Goal: Information Seeking & Learning: Learn about a topic

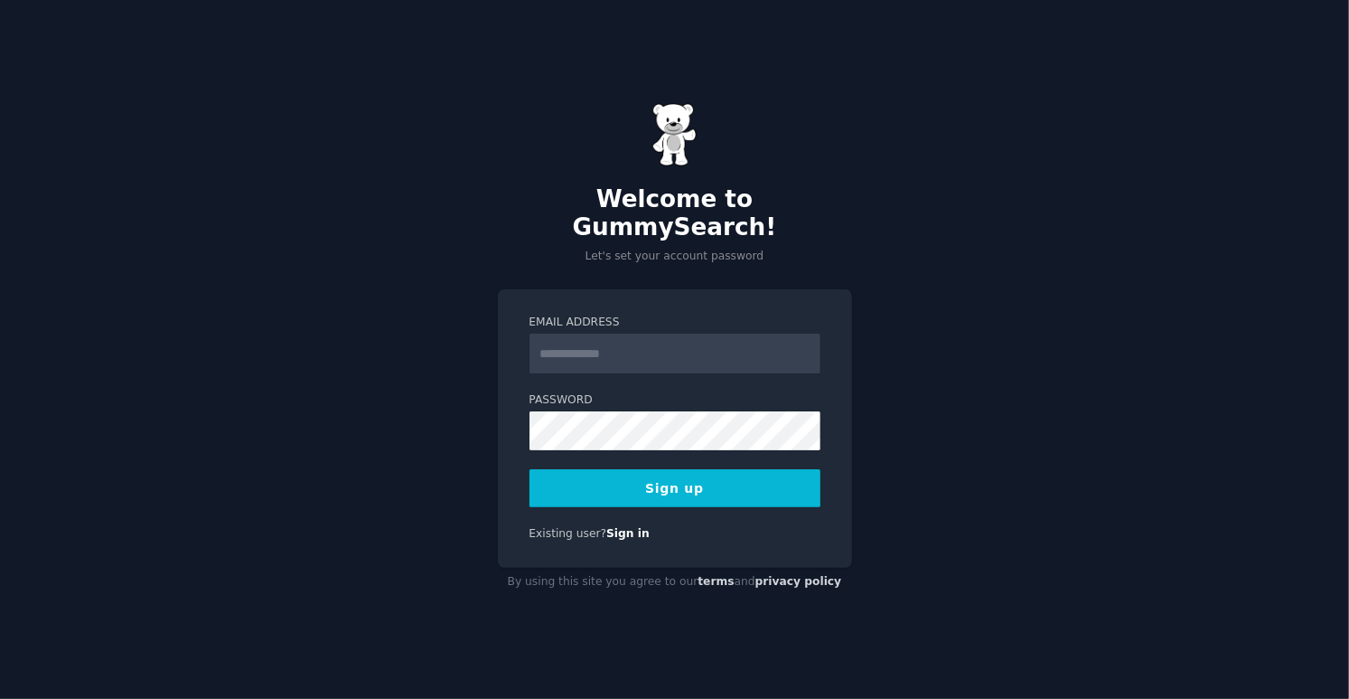
click at [573, 341] on input "Email Address" at bounding box center [675, 353] width 291 height 40
type input "**********"
click at [652, 469] on button "Sign up" at bounding box center [675, 488] width 291 height 38
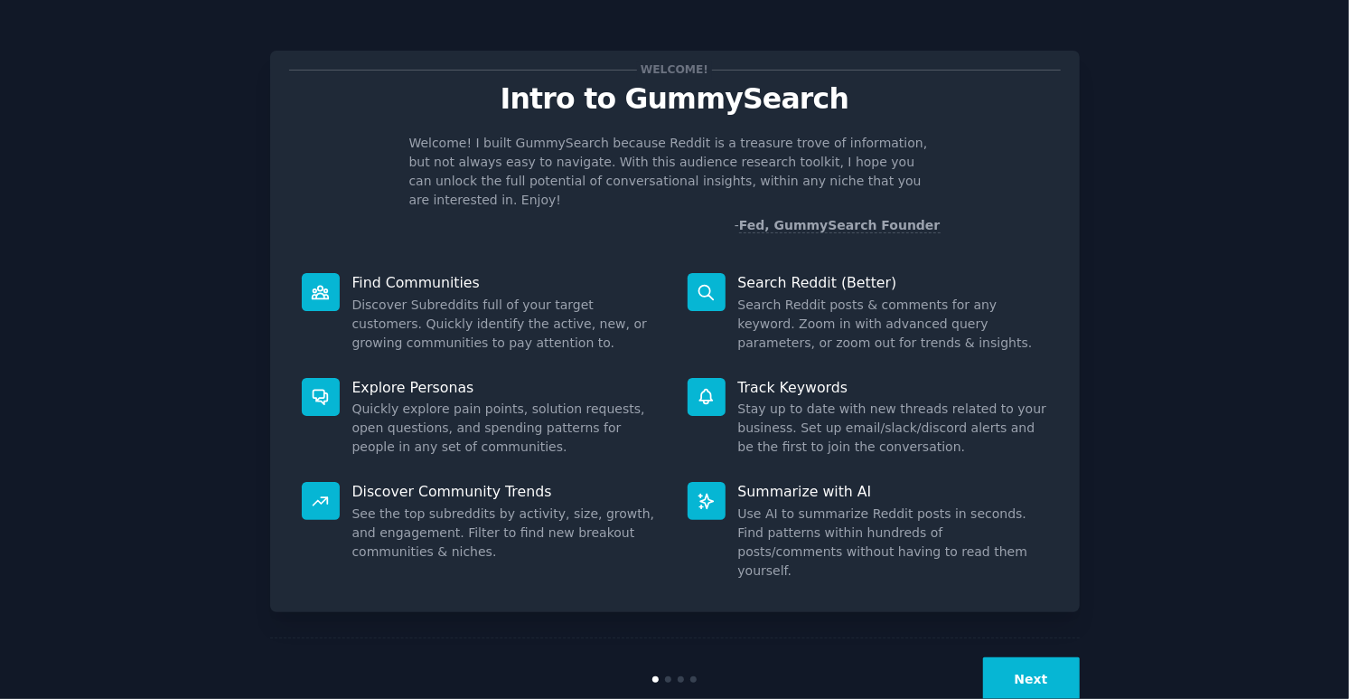
click at [1009, 657] on button "Next" at bounding box center [1031, 679] width 97 height 44
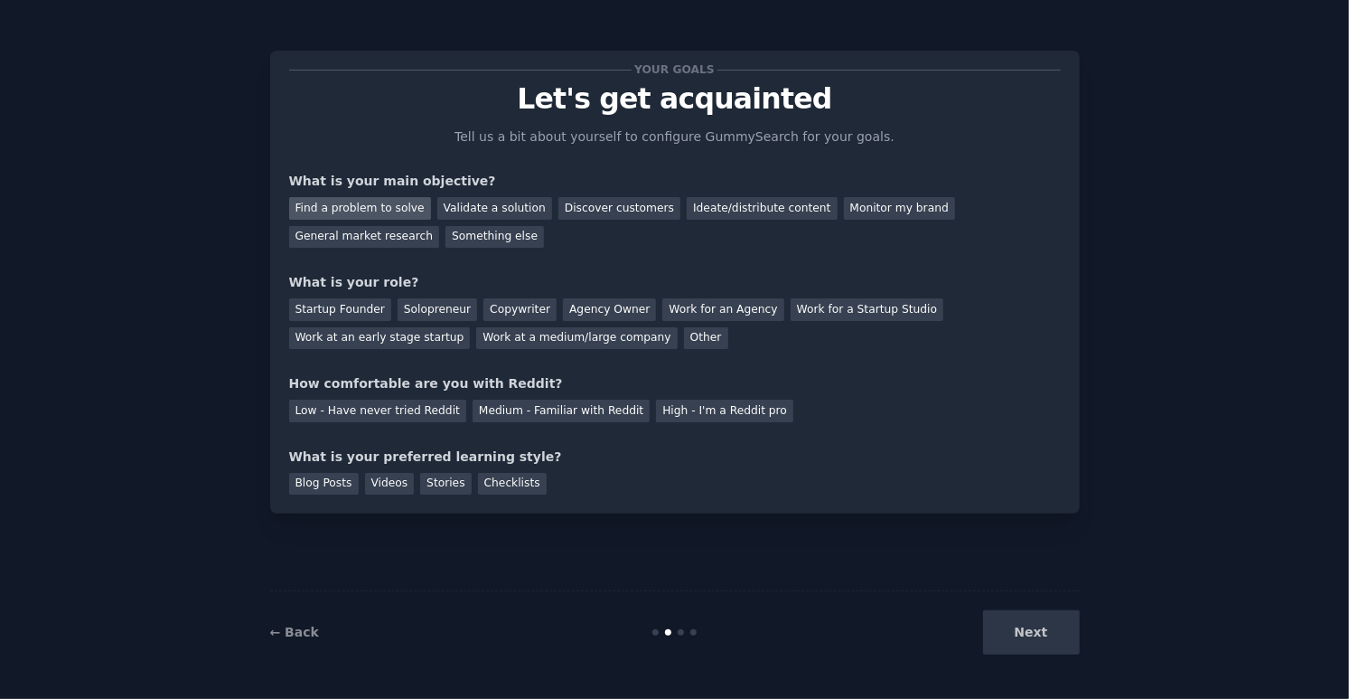
click at [382, 203] on div "Find a problem to solve" at bounding box center [360, 208] width 142 height 23
click at [1012, 623] on div "Next" at bounding box center [945, 632] width 270 height 44
click at [344, 311] on div "Startup Founder" at bounding box center [340, 309] width 102 height 23
click at [656, 420] on div "High - I'm a Reddit pro" at bounding box center [724, 410] width 137 height 23
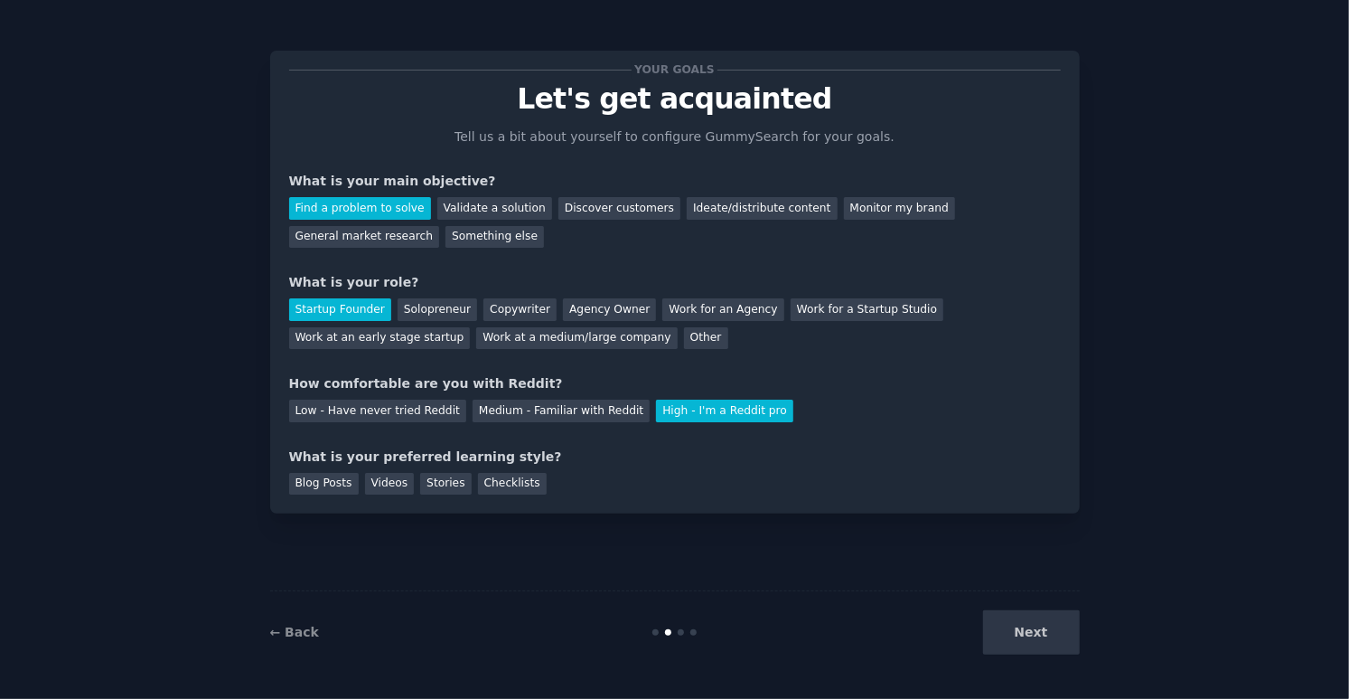
click at [1067, 648] on div "Next" at bounding box center [945, 632] width 270 height 44
click at [1024, 626] on div "Next" at bounding box center [945, 632] width 270 height 44
click at [333, 475] on div "Blog Posts" at bounding box center [324, 484] width 70 height 23
click at [1044, 619] on button "Next" at bounding box center [1031, 632] width 97 height 44
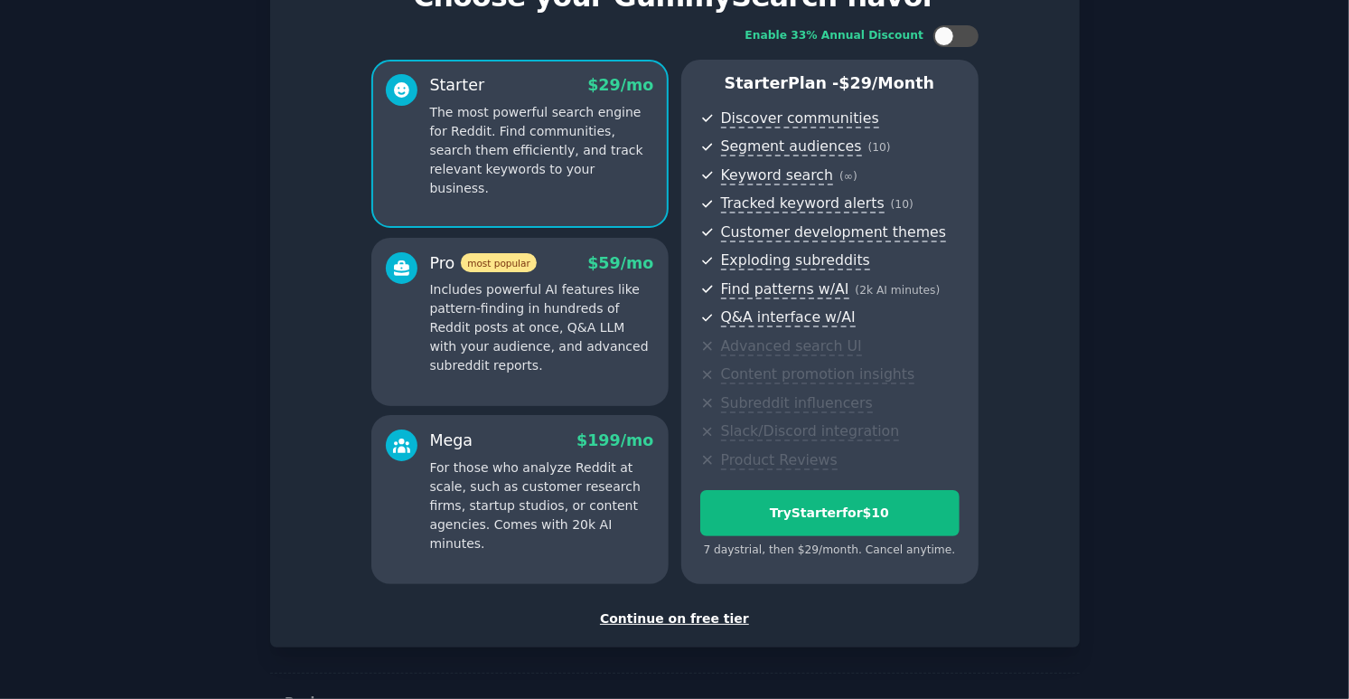
scroll to position [104, 0]
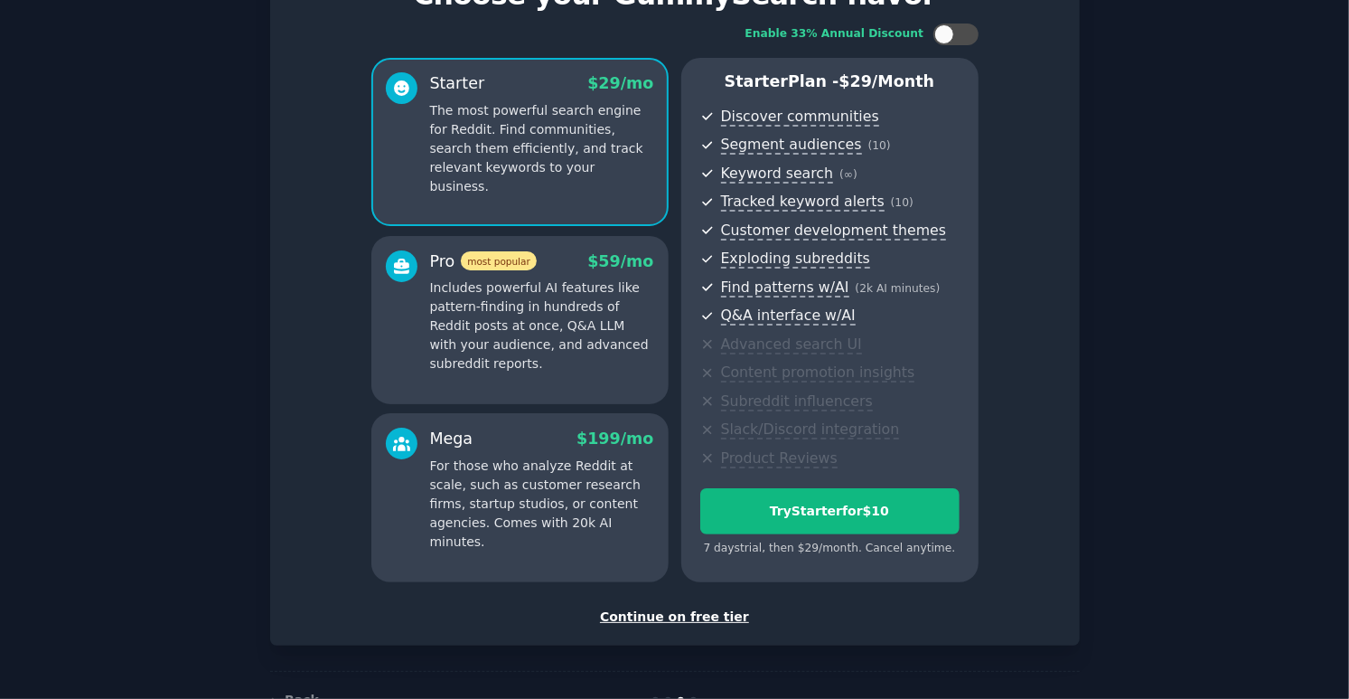
click at [661, 616] on div "Continue on free tier" at bounding box center [675, 616] width 772 height 19
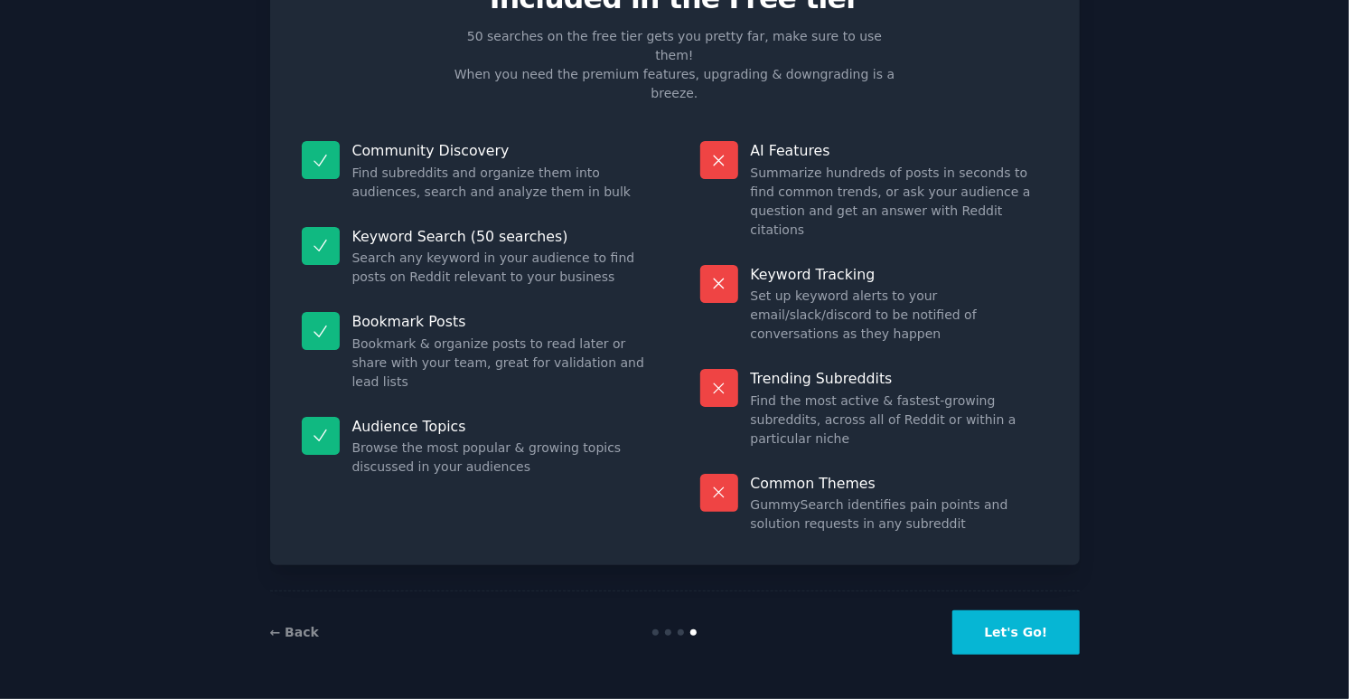
scroll to position [5, 0]
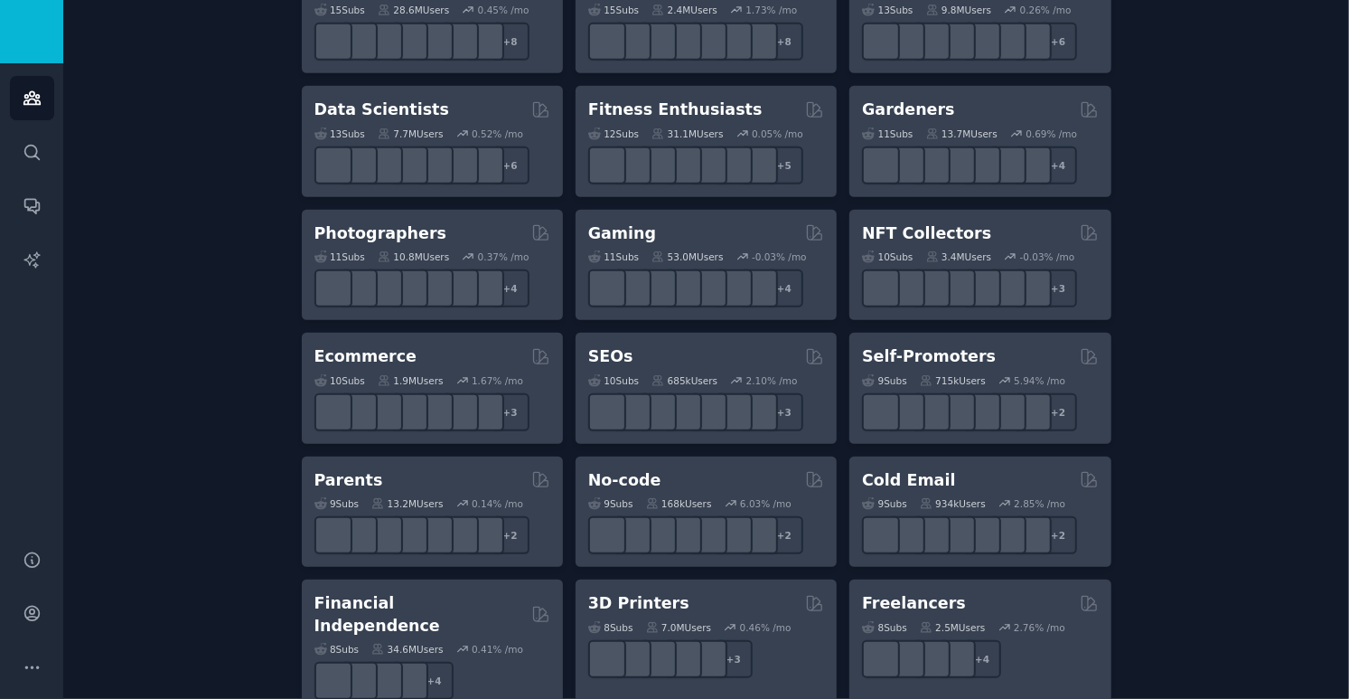
scroll to position [755, 0]
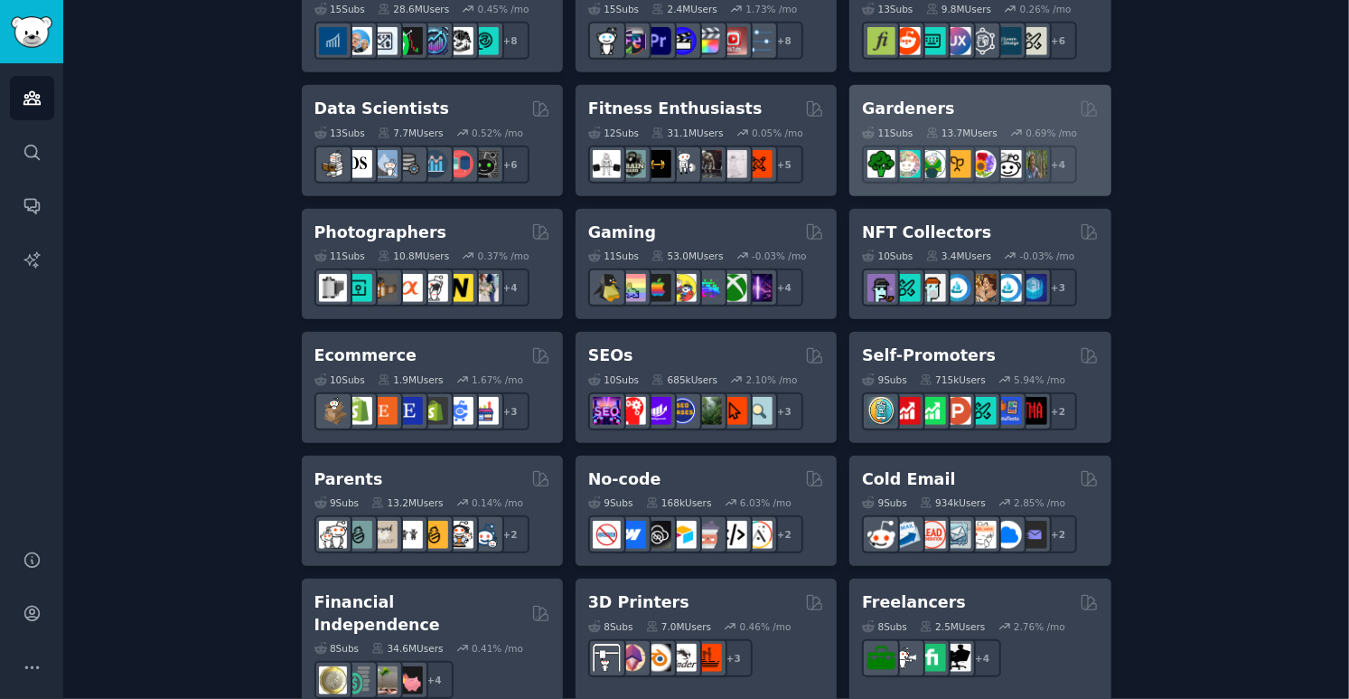
click at [997, 89] on div "Gardeners Curated by GummySearch 11 Sub s 13.7M Users 0.69 % /mo + 4" at bounding box center [979, 140] width 261 height 111
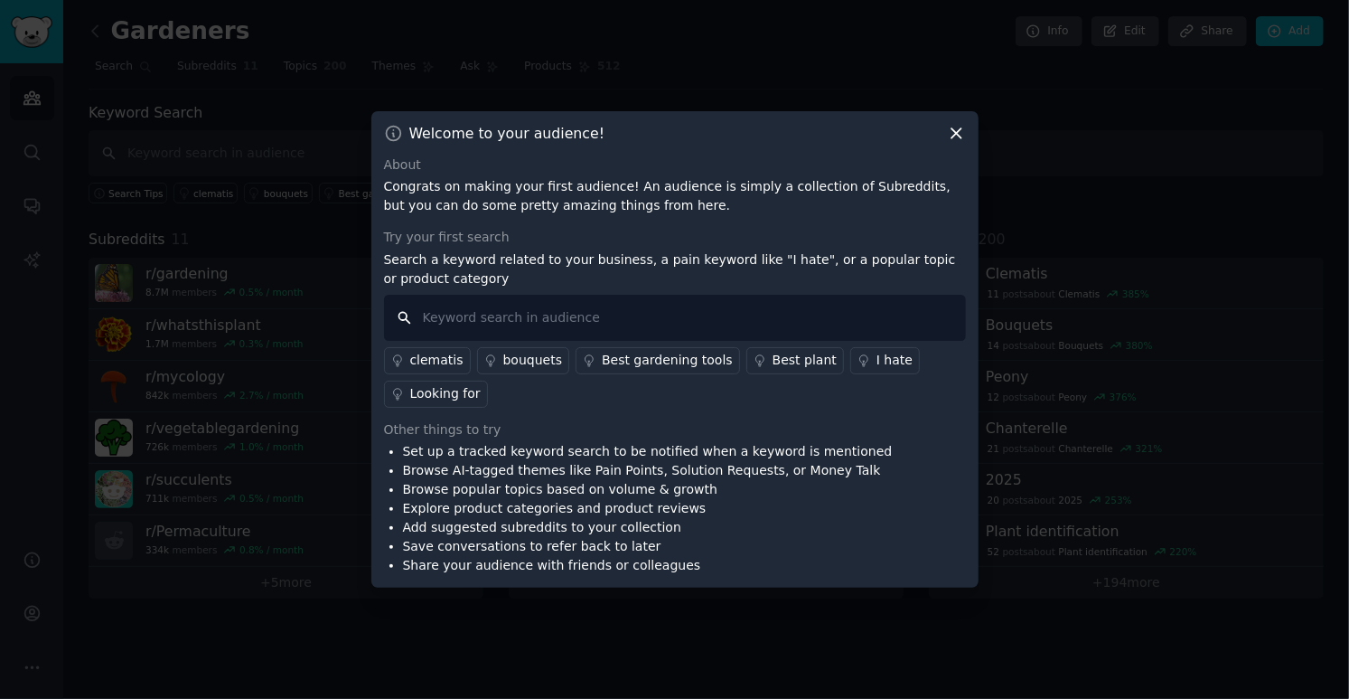
click at [544, 332] on input "text" at bounding box center [675, 318] width 582 height 46
type input "we need"
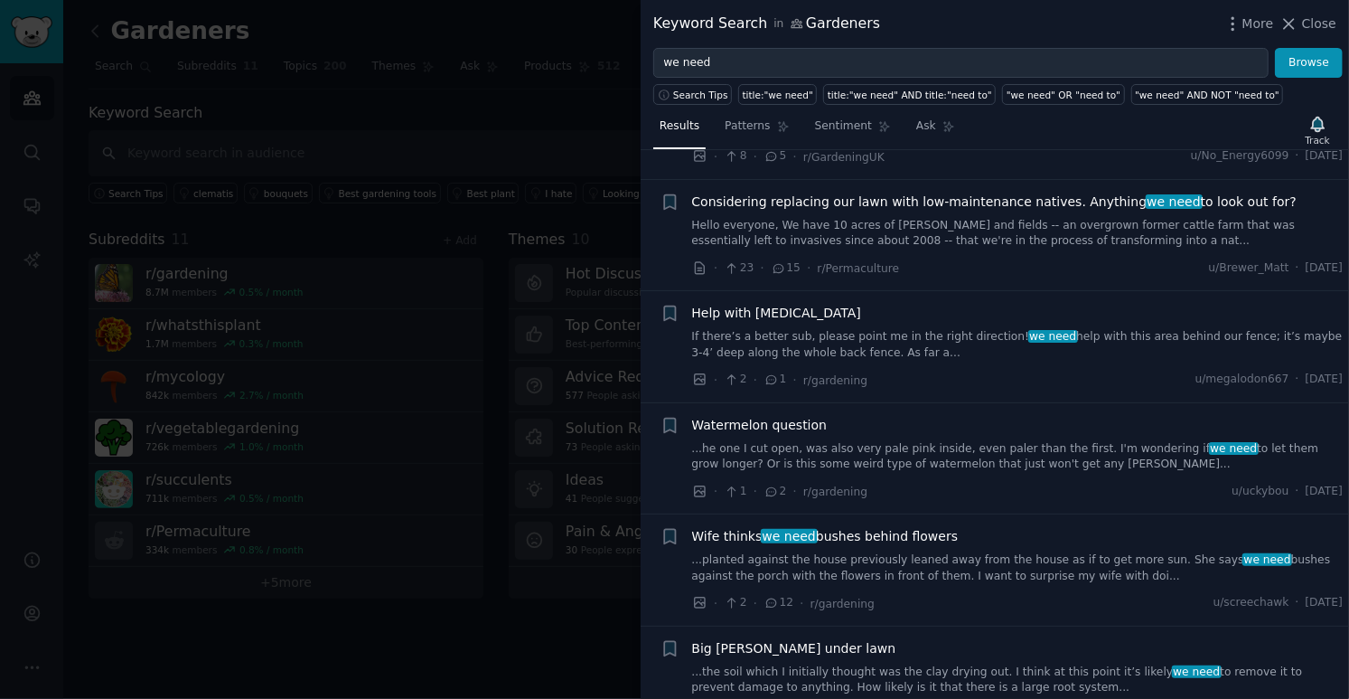
scroll to position [2691, 0]
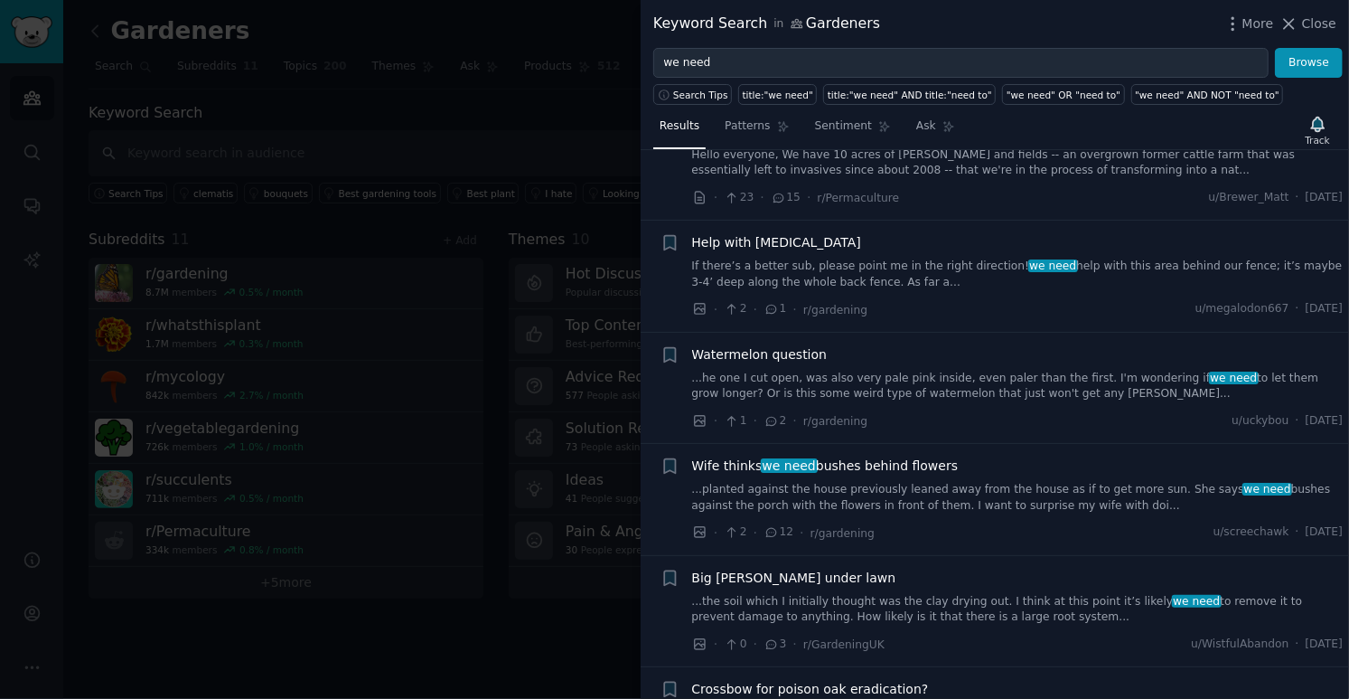
click at [495, 254] on div at bounding box center [674, 349] width 1349 height 699
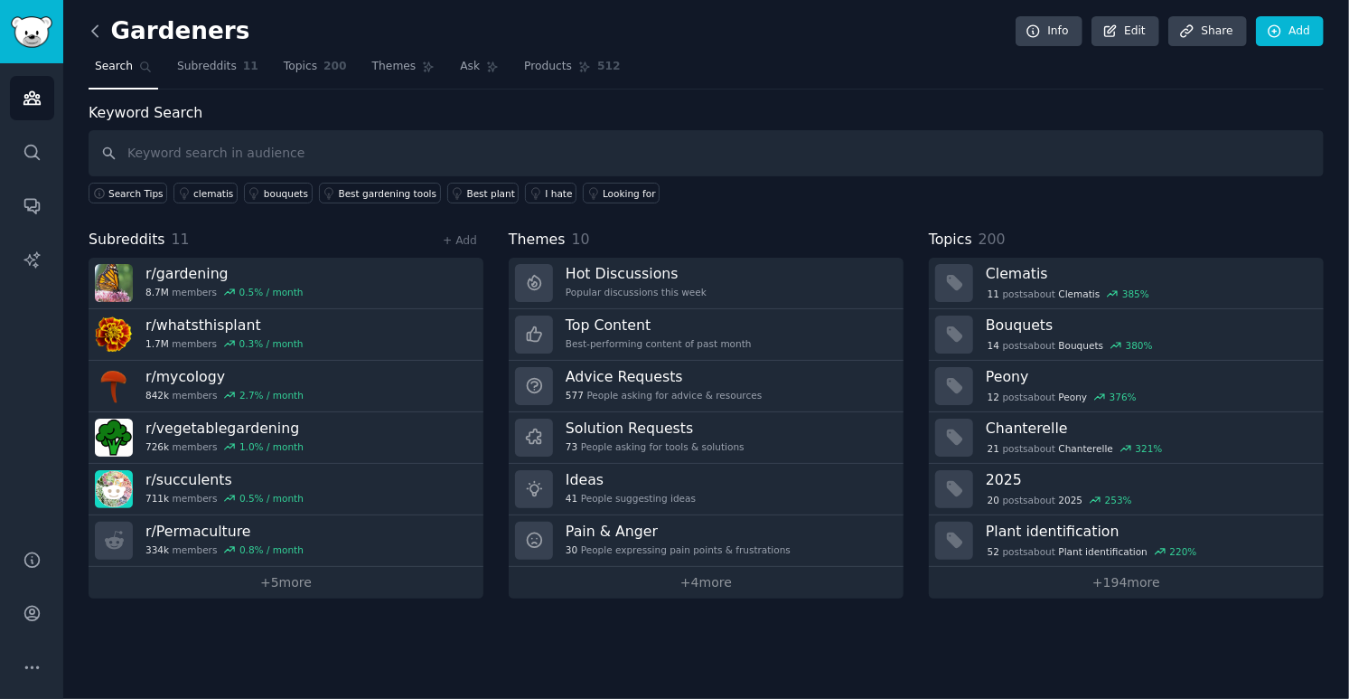
click at [91, 35] on icon at bounding box center [95, 31] width 19 height 19
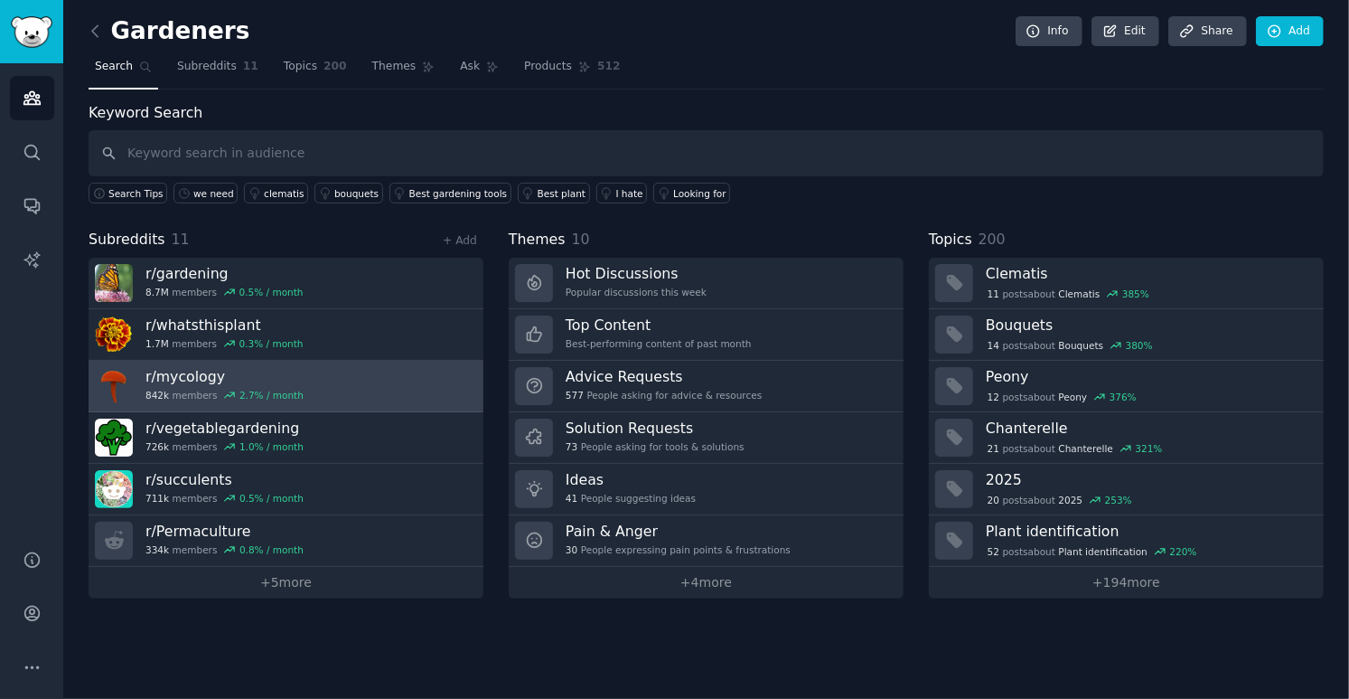
click at [381, 369] on link "r/ mycology 842k members 2.7 % / month" at bounding box center [286, 387] width 395 height 52
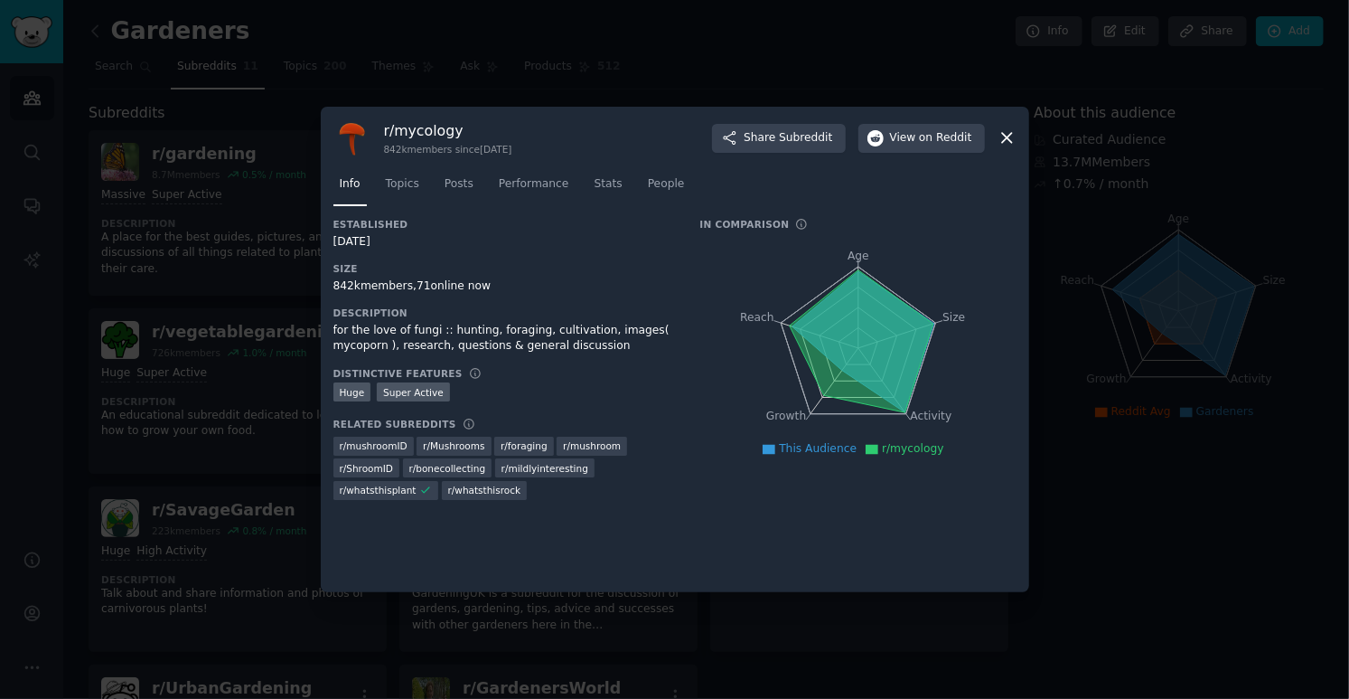
click at [633, 317] on h3 "Description" at bounding box center [504, 312] width 342 height 13
click at [422, 94] on div at bounding box center [674, 349] width 1349 height 699
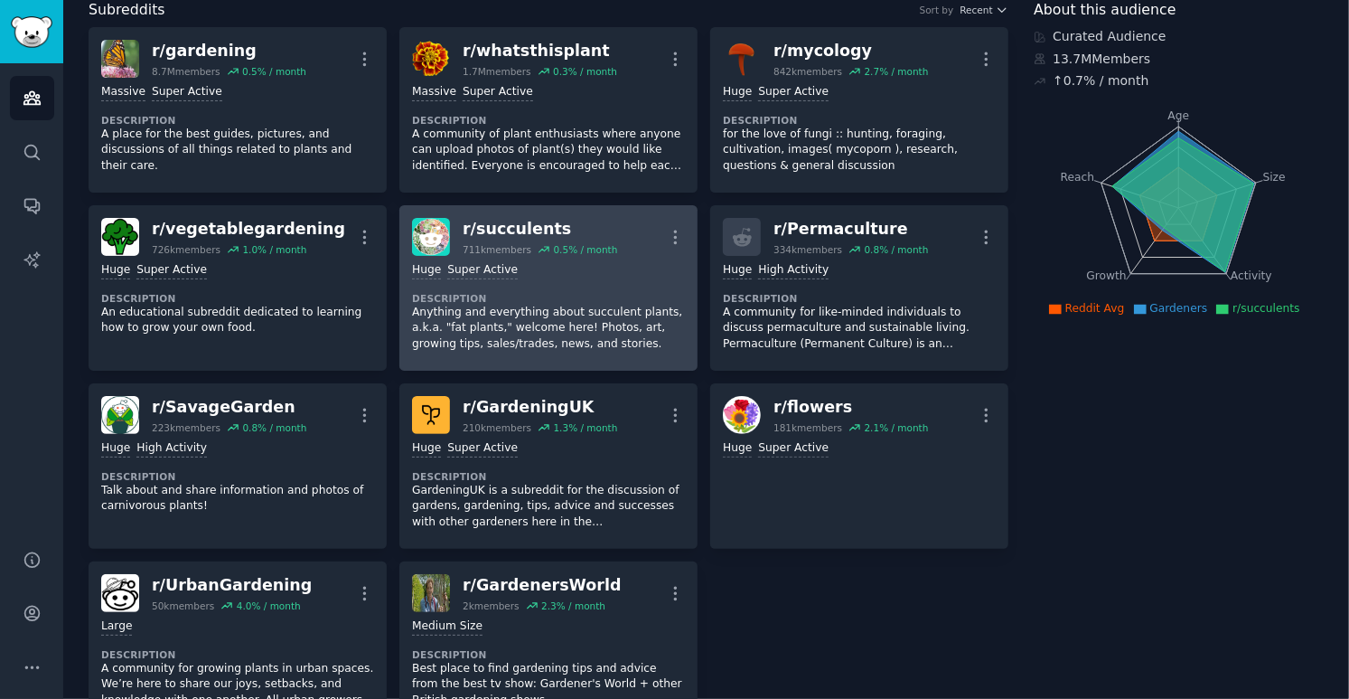
scroll to position [103, 0]
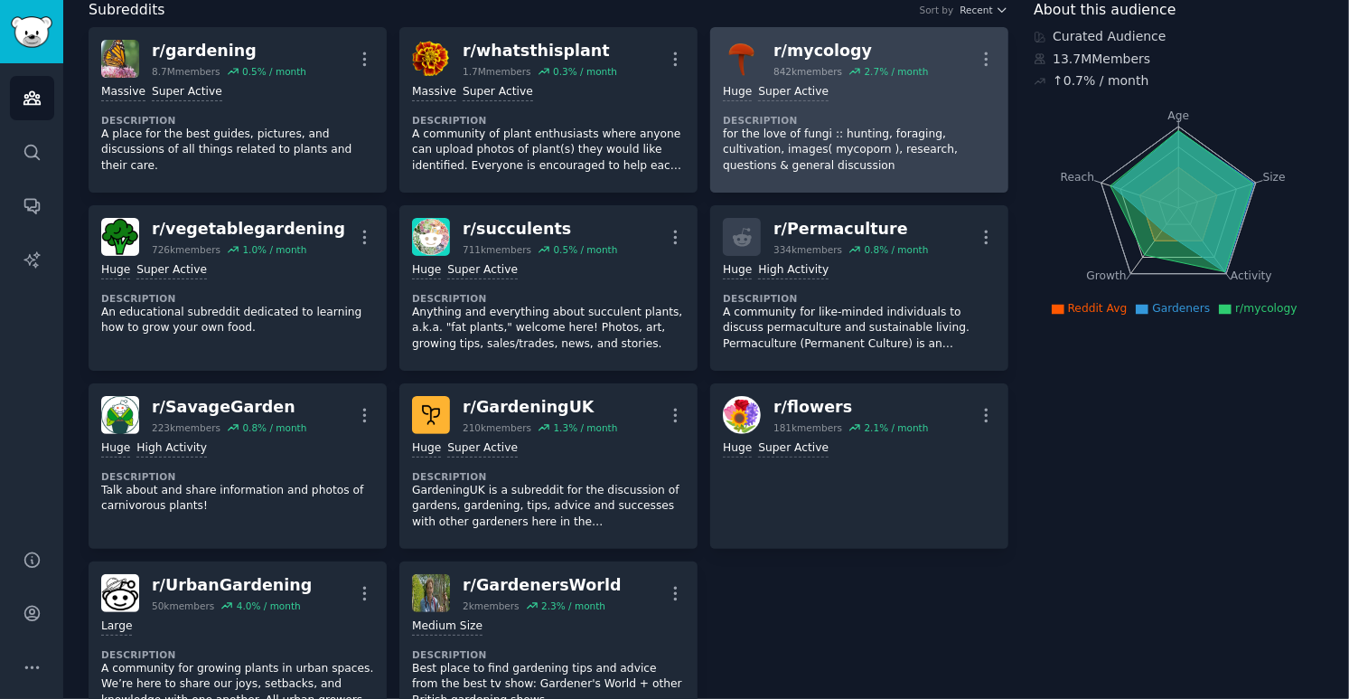
click at [838, 114] on dt "Description" at bounding box center [859, 120] width 273 height 13
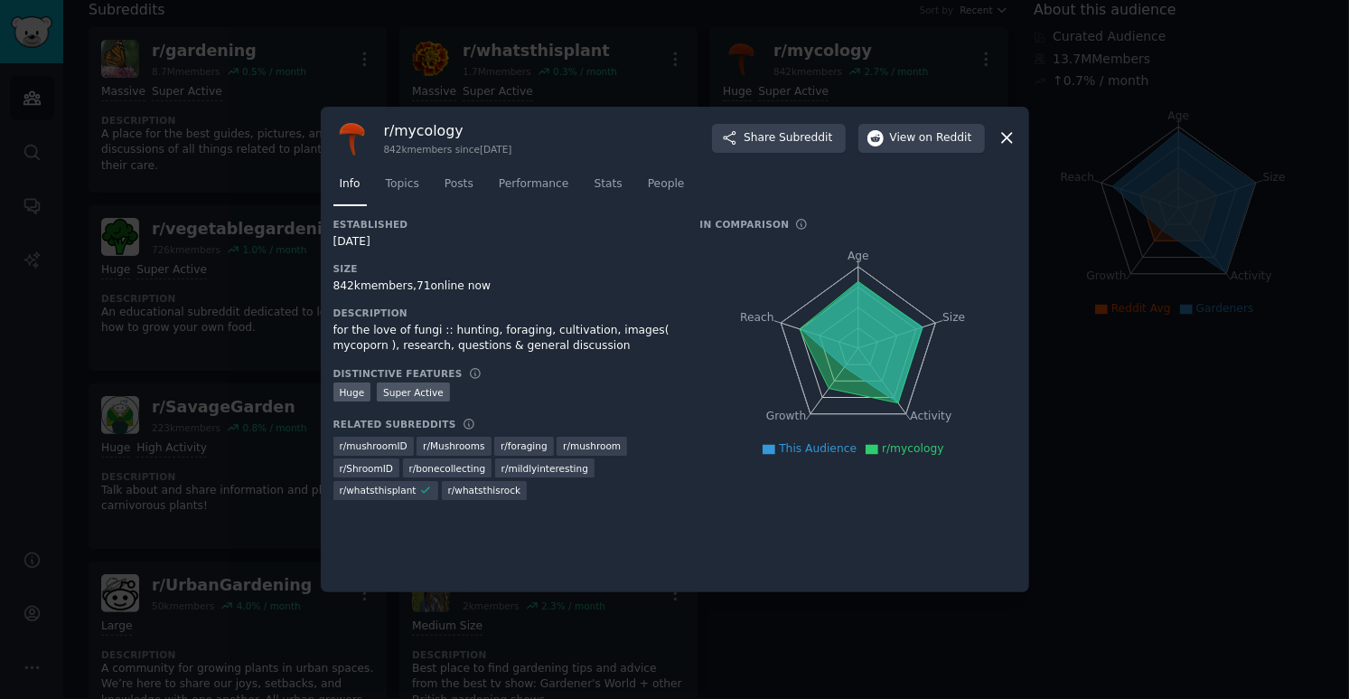
click at [802, 67] on div at bounding box center [674, 349] width 1349 height 699
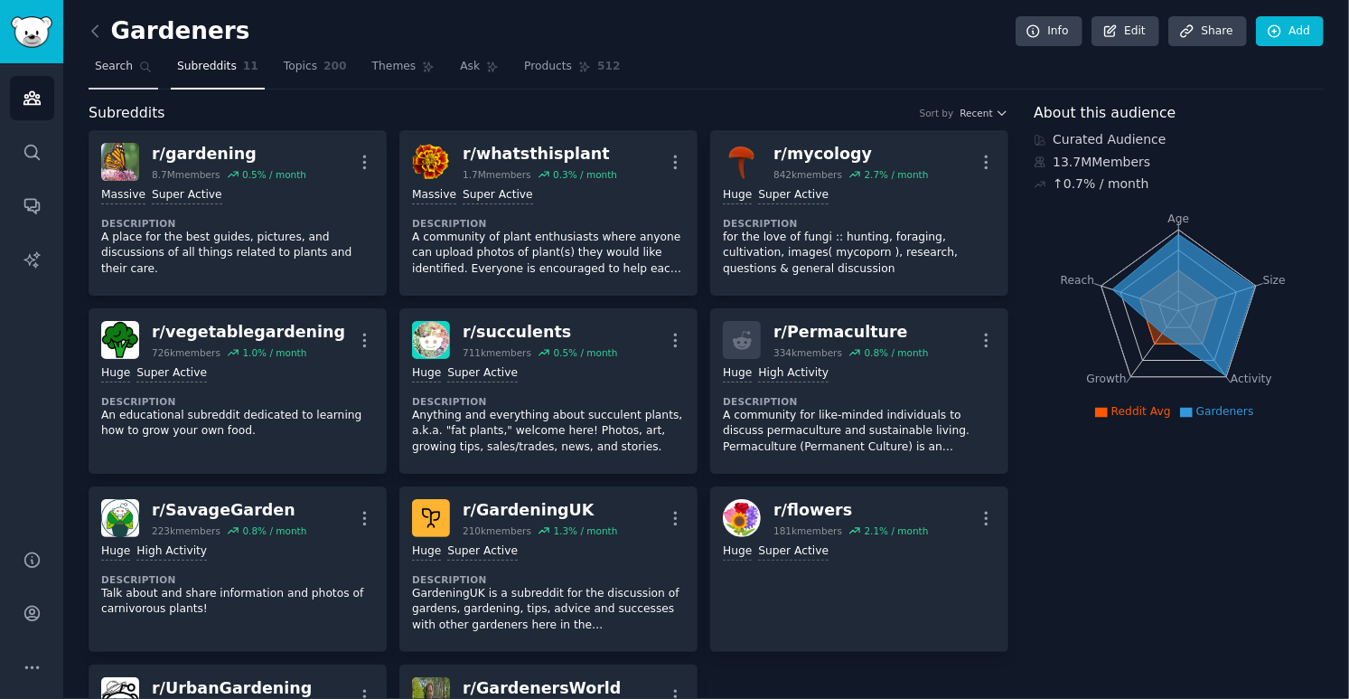
click at [126, 72] on span "Search" at bounding box center [114, 67] width 38 height 16
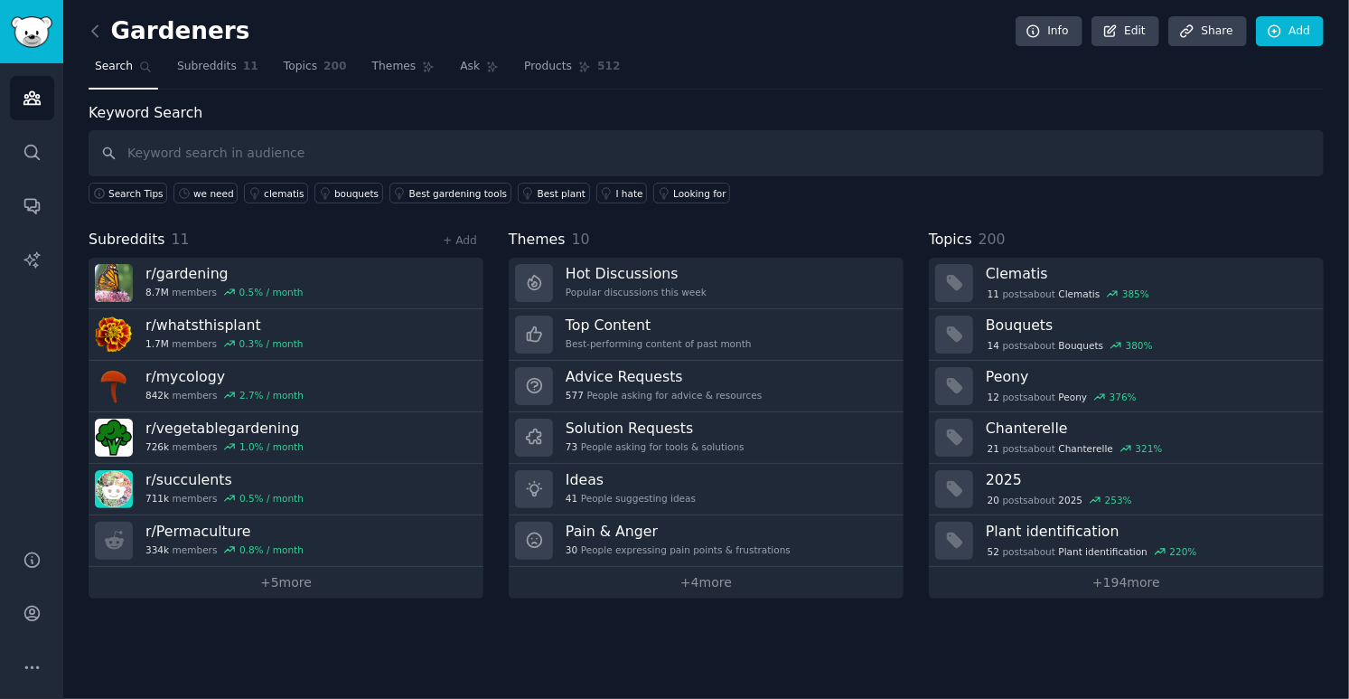
click at [539, 162] on input "text" at bounding box center [706, 153] width 1235 height 46
type input "mushroom"
